Goal: Task Accomplishment & Management: Manage account settings

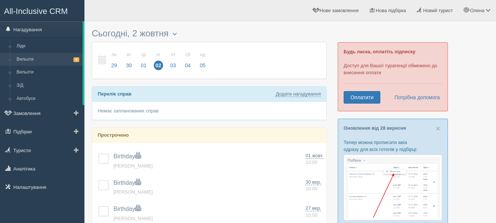
click at [25, 59] on link "Вильоти 8" at bounding box center [47, 59] width 69 height 13
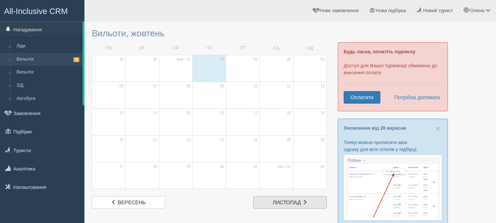
click at [279, 202] on span "листопад" at bounding box center [287, 202] width 28 height 6
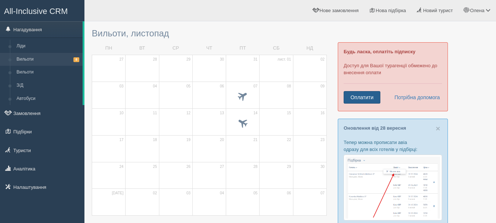
click at [360, 96] on link "Оплатити" at bounding box center [361, 97] width 37 height 12
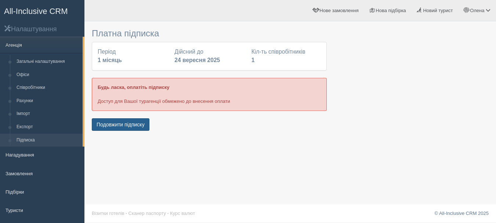
click at [125, 123] on button "Подовжити підписку" at bounding box center [121, 124] width 58 height 12
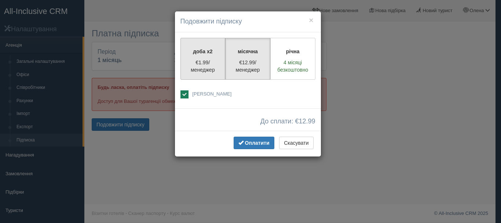
click at [193, 63] on p "€1.99/менеджер" at bounding box center [203, 66] width 36 height 15
radio input "true"
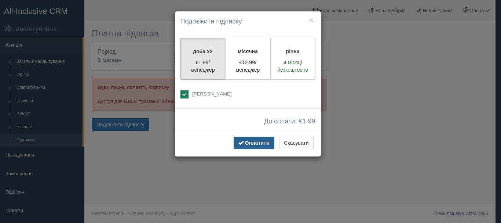
click at [252, 143] on span "Оплатити" at bounding box center [257, 143] width 25 height 6
